Goal: Information Seeking & Learning: Compare options

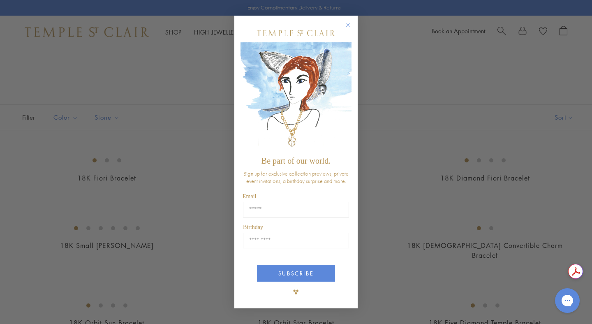
click at [348, 28] on circle "Close dialog" at bounding box center [348, 25] width 10 height 10
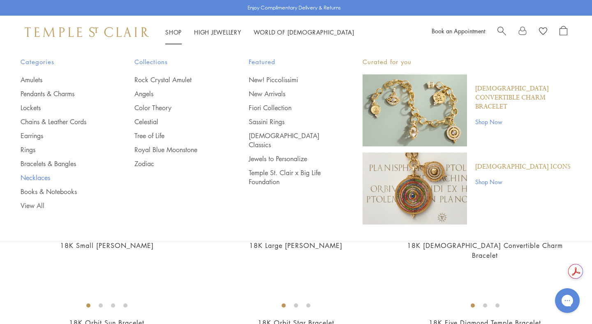
click at [45, 178] on link "Necklaces" at bounding box center [61, 177] width 81 height 9
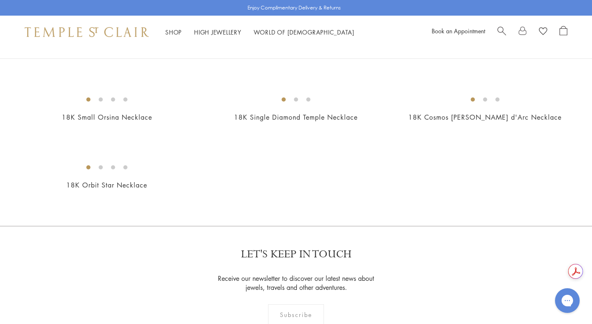
scroll to position [1010, 0]
click at [0, 0] on img at bounding box center [0, 0] width 0 height 0
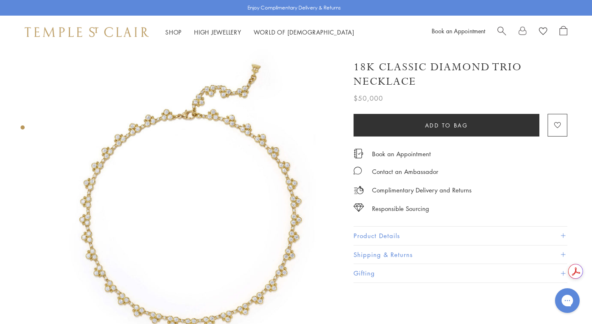
click at [288, 197] on img at bounding box center [191, 198] width 300 height 300
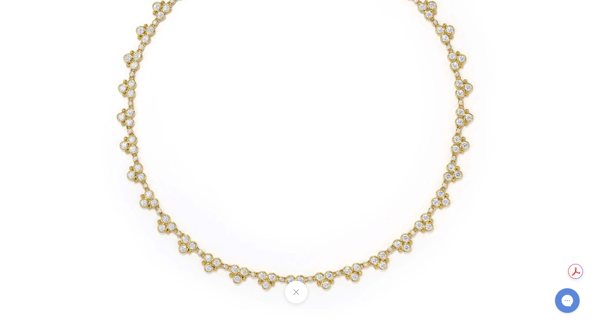
click at [298, 291] on button at bounding box center [295, 292] width 23 height 23
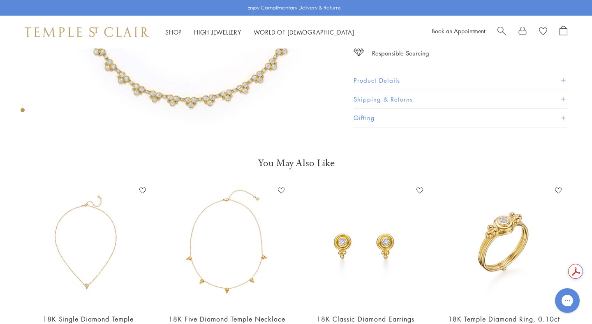
scroll to position [223, 0]
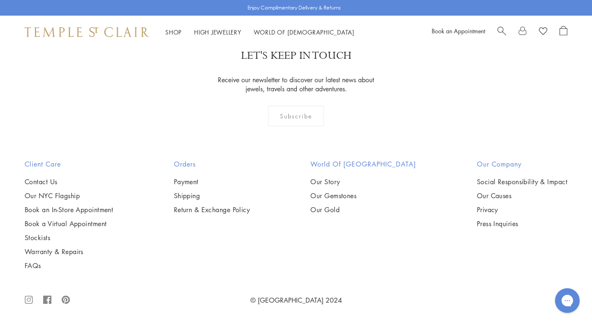
scroll to position [1229, 0]
click at [0, 0] on img at bounding box center [0, 0] width 0 height 0
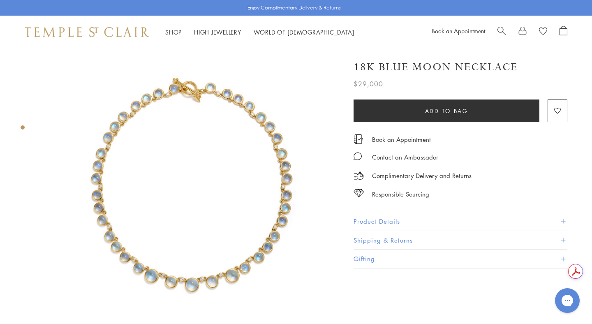
click at [270, 232] on img at bounding box center [191, 198] width 300 height 300
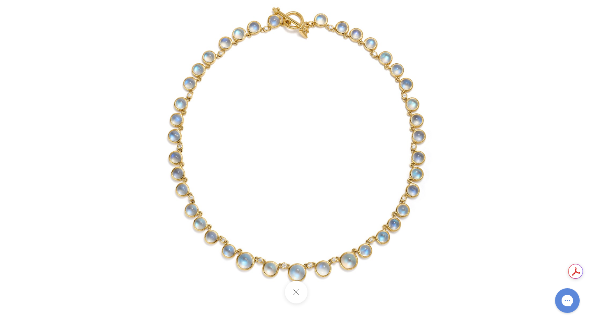
click at [295, 290] on button at bounding box center [295, 292] width 23 height 23
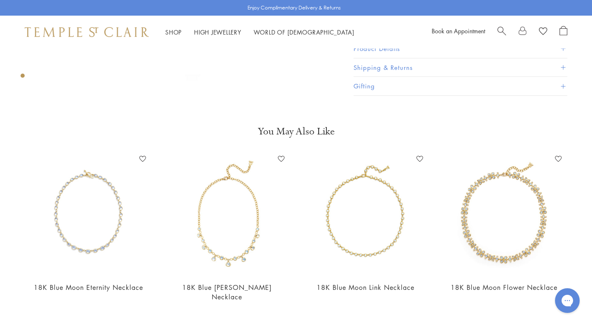
scroll to position [256, 0]
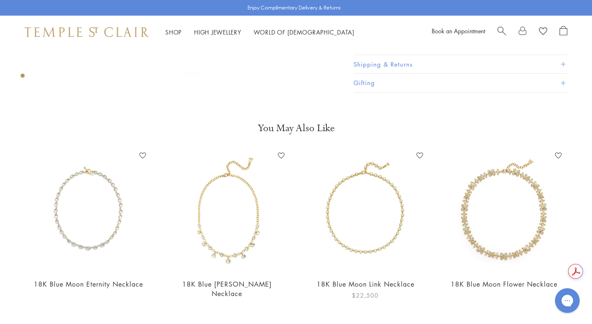
click at [334, 235] on img at bounding box center [365, 210] width 122 height 122
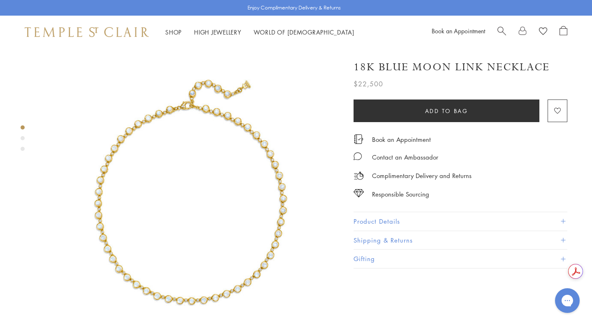
click at [259, 261] on img at bounding box center [191, 198] width 300 height 300
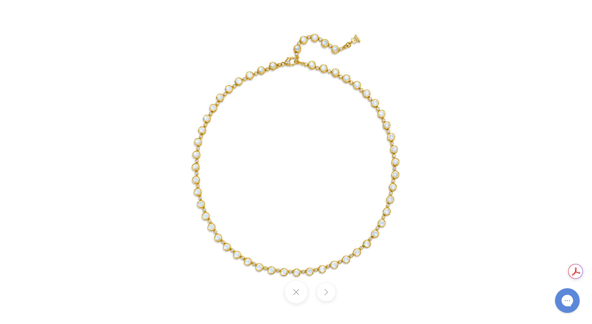
click at [326, 270] on img at bounding box center [296, 162] width 324 height 324
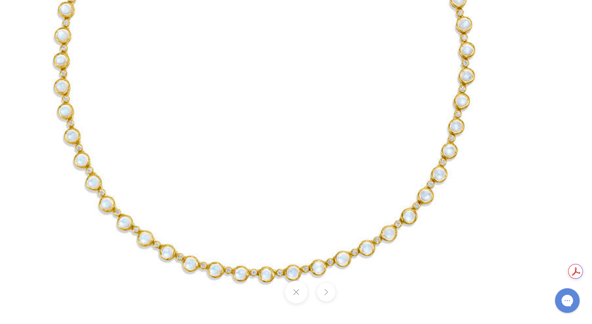
click at [327, 268] on img at bounding box center [264, 49] width 657 height 657
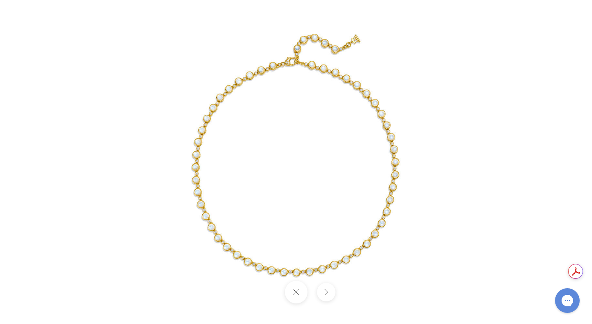
click at [325, 290] on button at bounding box center [325, 292] width 18 height 18
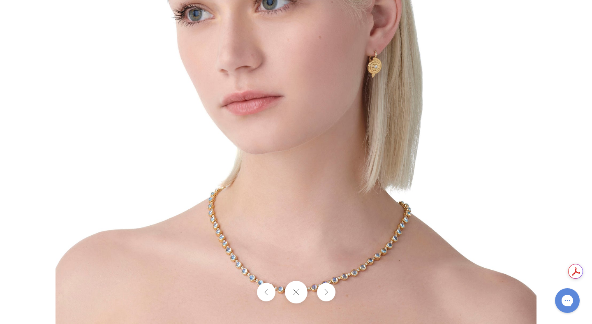
click at [299, 292] on button at bounding box center [295, 292] width 23 height 23
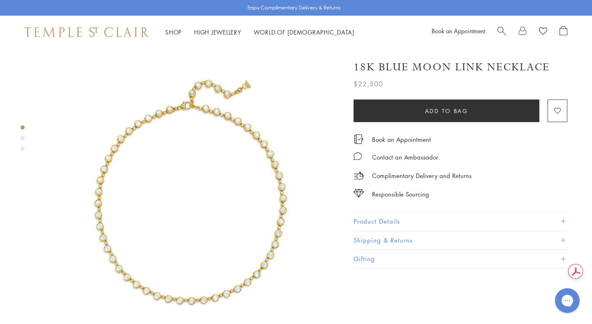
click at [23, 137] on div "Product gallery navigation" at bounding box center [23, 138] width 4 height 4
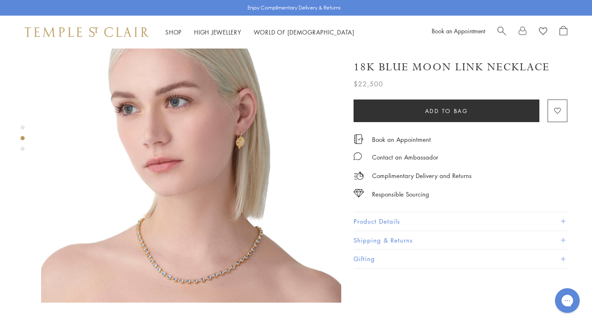
scroll to position [359, 0]
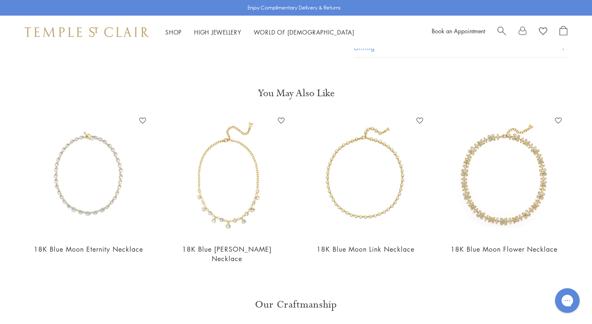
scroll to position [314, 0]
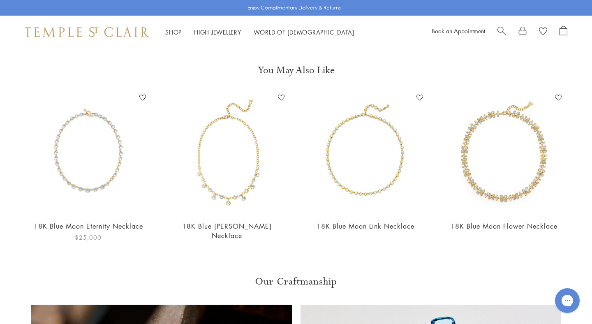
click at [78, 190] on img at bounding box center [88, 152] width 122 height 122
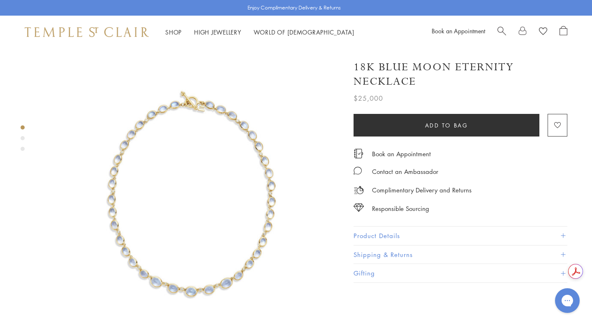
click at [23, 139] on div "Product gallery navigation" at bounding box center [23, 138] width 4 height 4
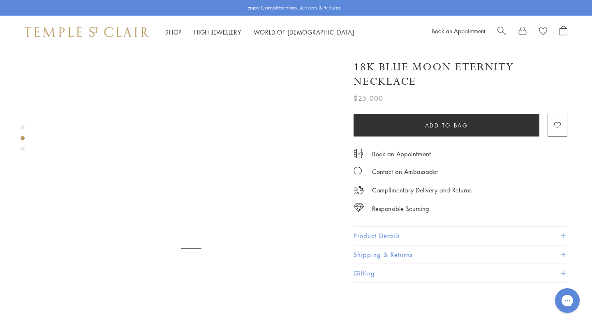
scroll to position [316, 0]
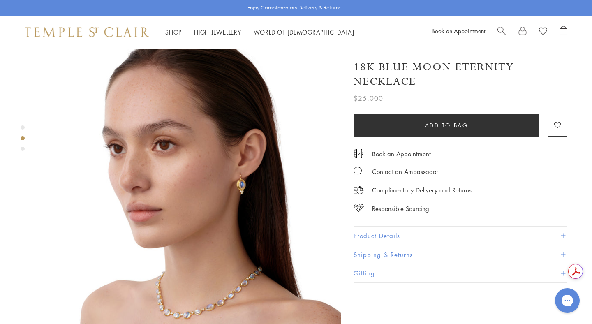
click at [139, 274] on img at bounding box center [191, 195] width 300 height 300
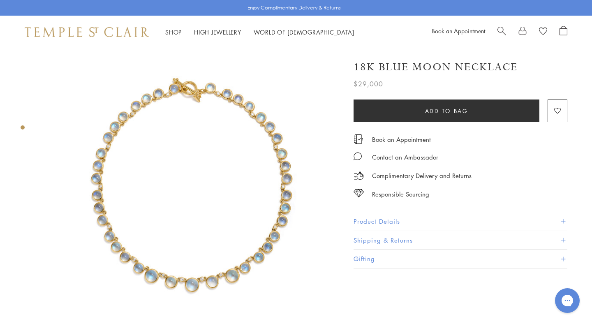
click at [99, 186] on img at bounding box center [191, 198] width 300 height 300
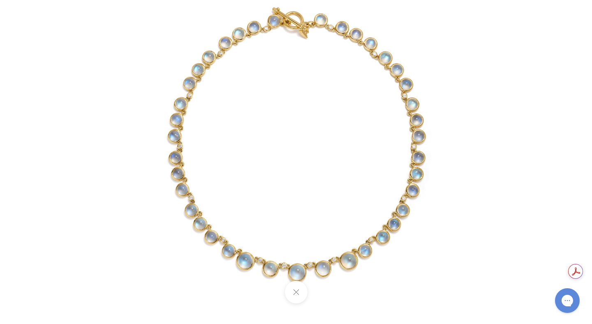
click at [289, 287] on button at bounding box center [295, 292] width 23 height 23
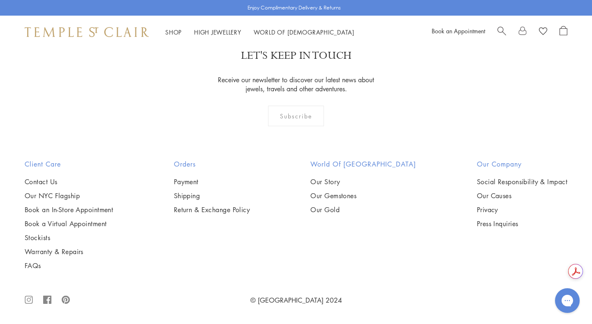
scroll to position [2319, 0]
click at [0, 0] on img at bounding box center [0, 0] width 0 height 0
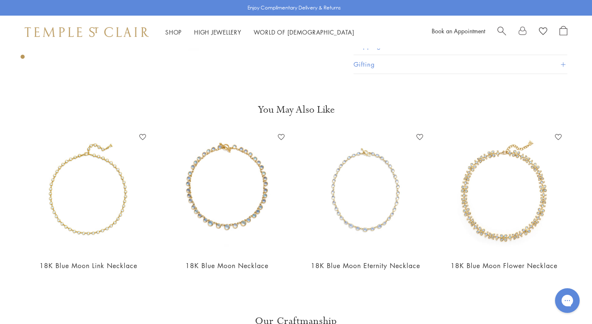
scroll to position [275, 0]
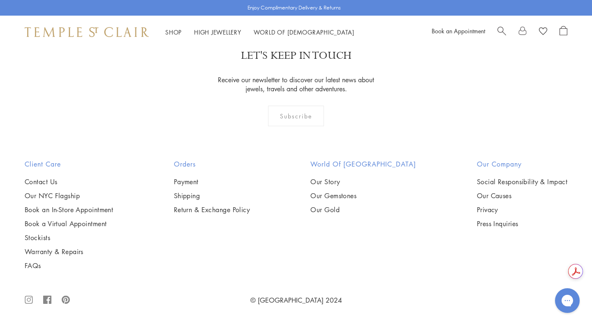
scroll to position [2388, 0]
click at [0, 0] on img at bounding box center [0, 0] width 0 height 0
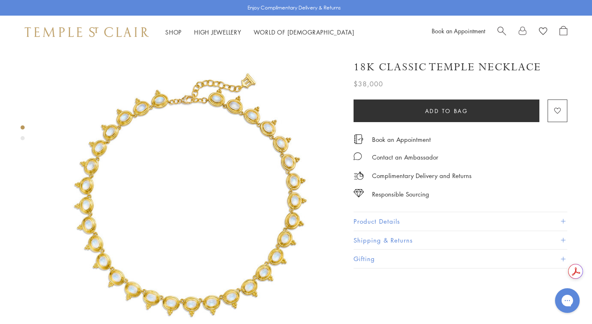
click at [23, 140] on div "Product gallery navigation" at bounding box center [23, 134] width 4 height 23
click at [23, 138] on div "Product gallery navigation" at bounding box center [23, 138] width 4 height 4
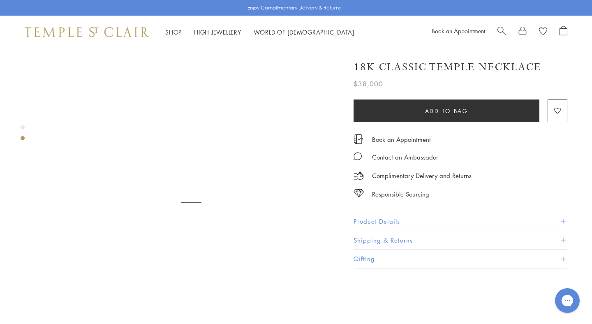
scroll to position [316, 0]
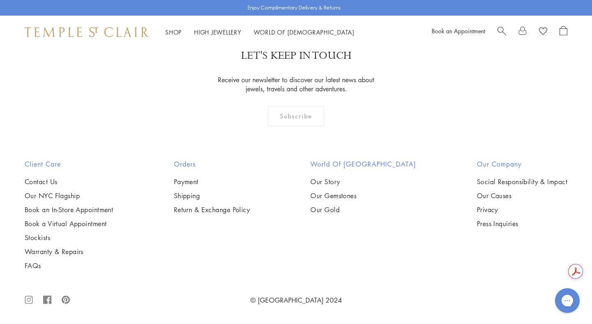
scroll to position [2821, 0]
click at [0, 0] on img at bounding box center [0, 0] width 0 height 0
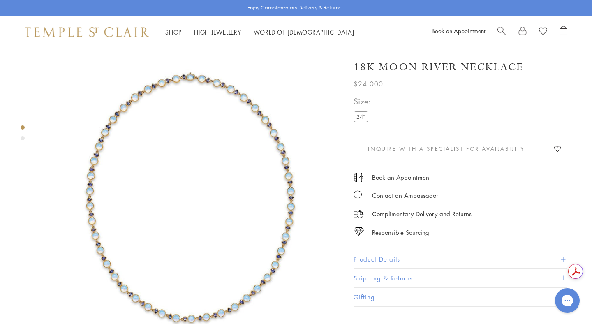
click at [23, 139] on div "Product gallery navigation" at bounding box center [23, 138] width 4 height 4
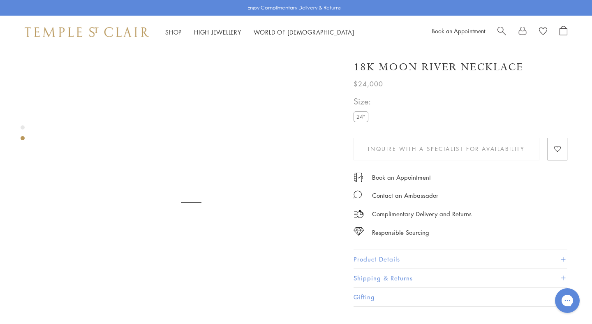
scroll to position [316, 0]
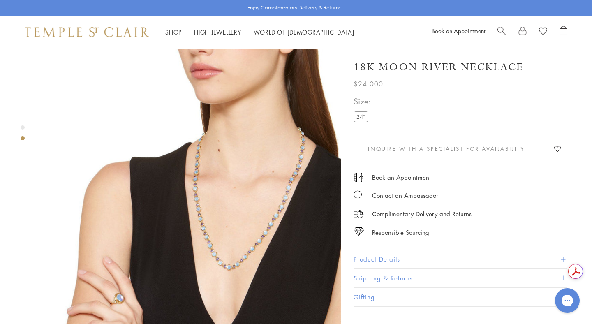
click at [226, 235] on img at bounding box center [191, 195] width 300 height 300
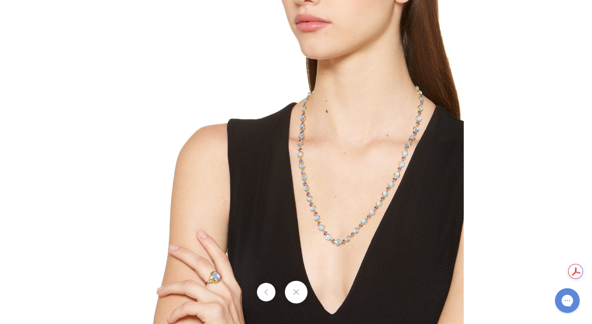
click at [329, 244] on img at bounding box center [296, 162] width 336 height 336
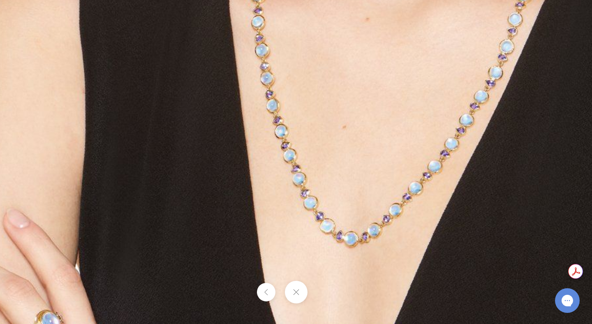
click at [297, 290] on button at bounding box center [295, 292] width 23 height 23
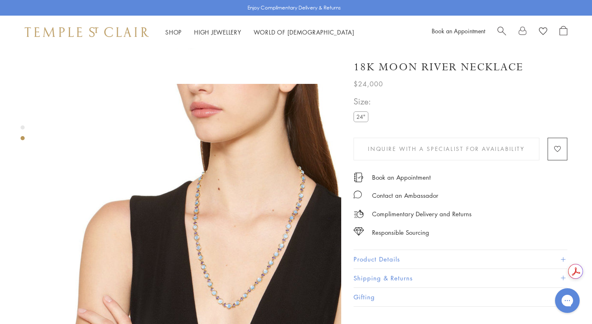
scroll to position [276, 0]
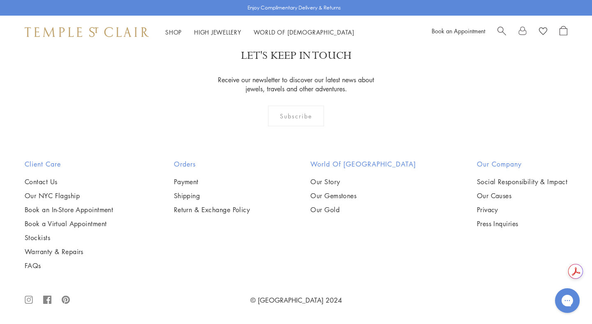
scroll to position [1298, 0]
